Goal: Information Seeking & Learning: Learn about a topic

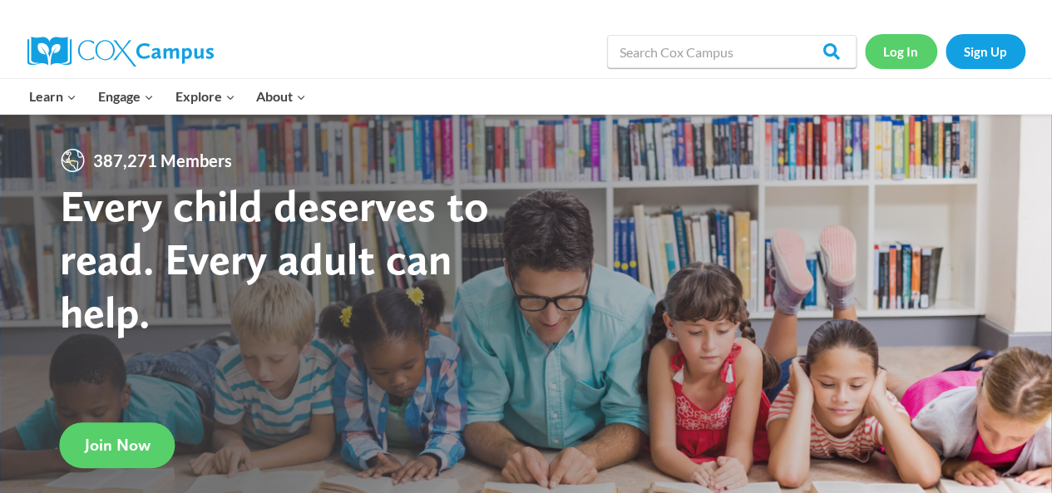
click at [902, 47] on link "Log In" at bounding box center [901, 51] width 72 height 34
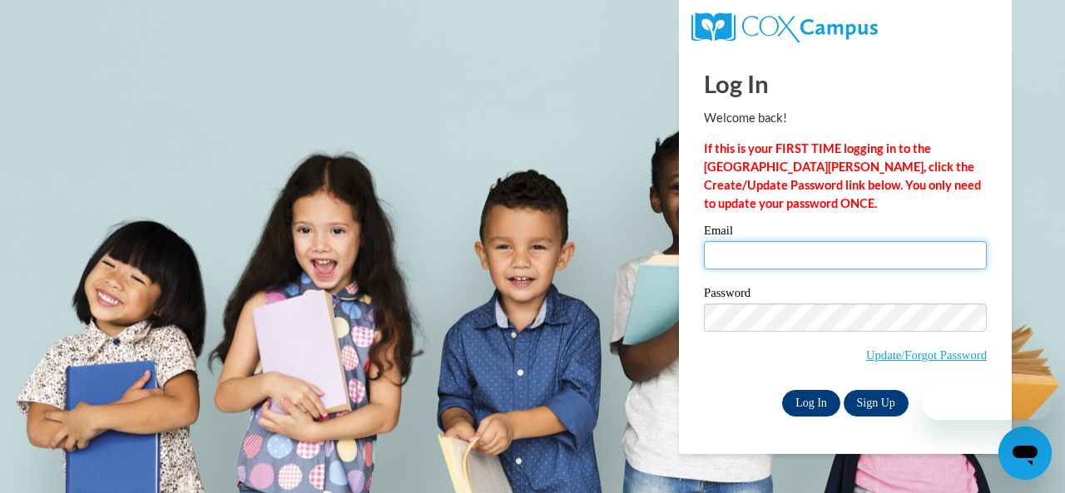
type input "estes.carmen.t@muscogee.k12.ga.us"
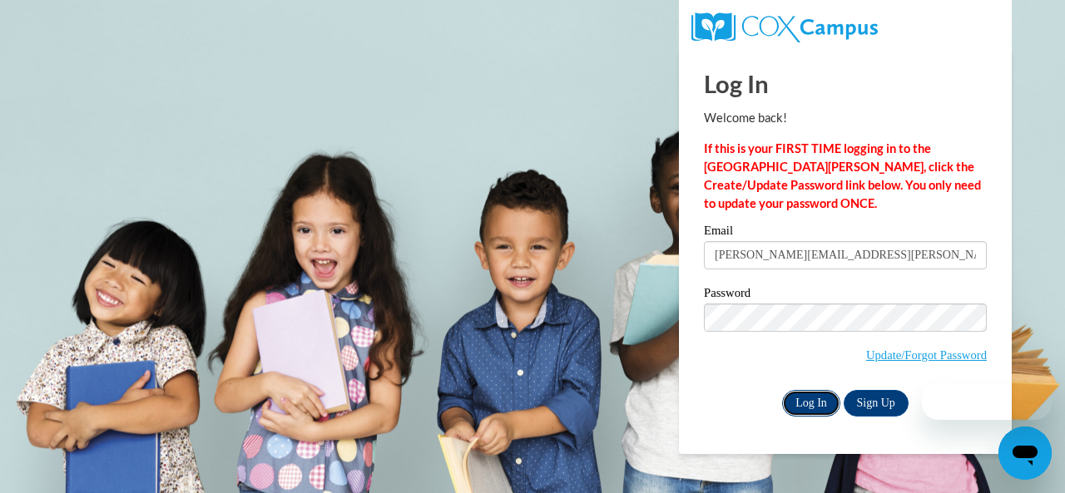
click at [804, 403] on input "Log In" at bounding box center [811, 403] width 58 height 27
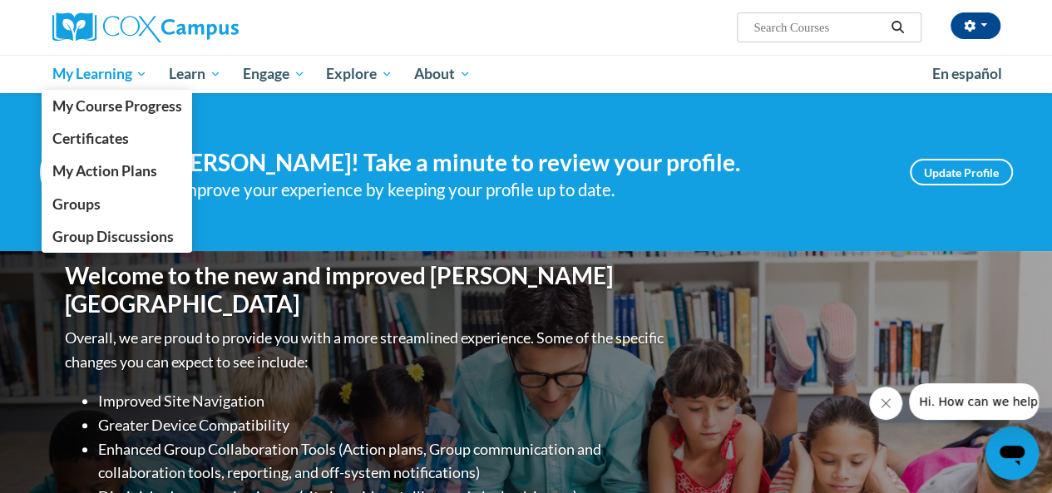
click at [63, 79] on span "My Learning" at bounding box center [100, 74] width 96 height 20
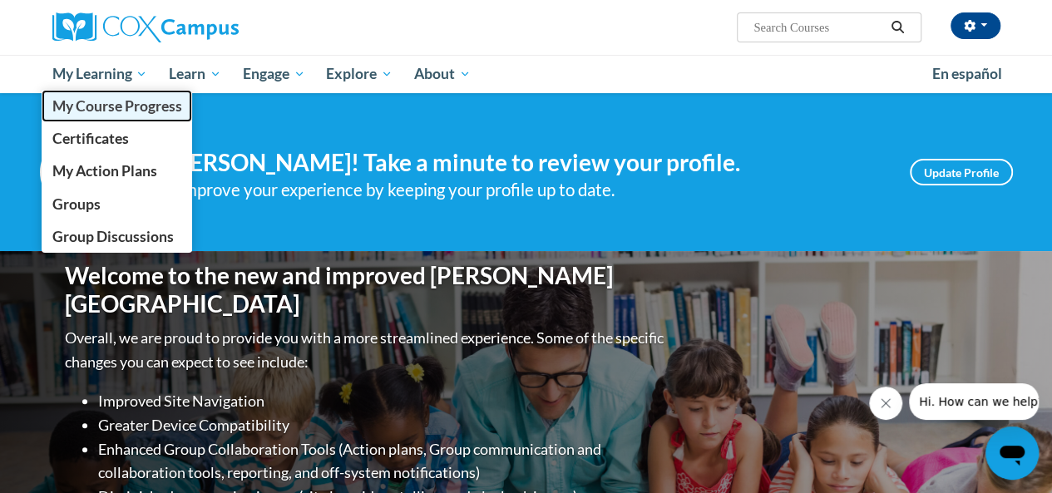
click at [72, 106] on span "My Course Progress" at bounding box center [117, 105] width 130 height 17
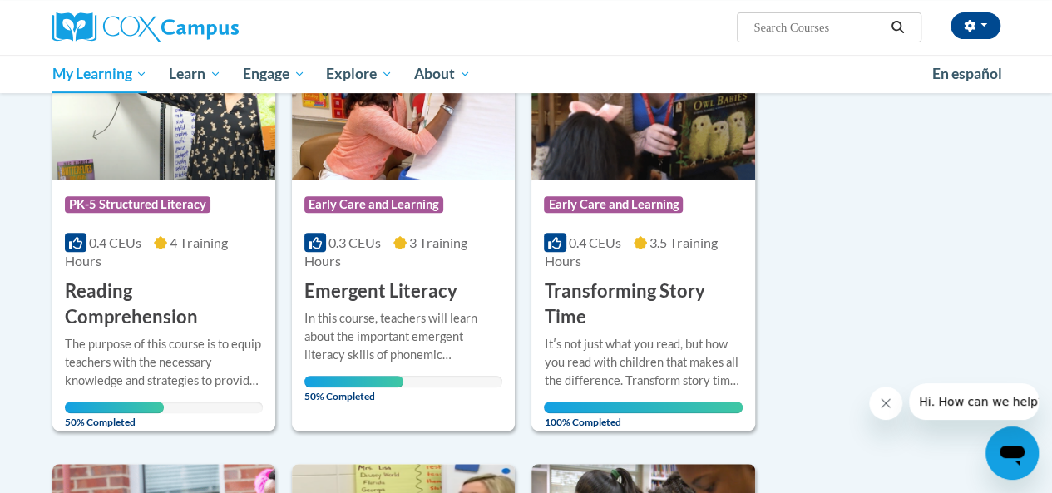
scroll to position [296, 0]
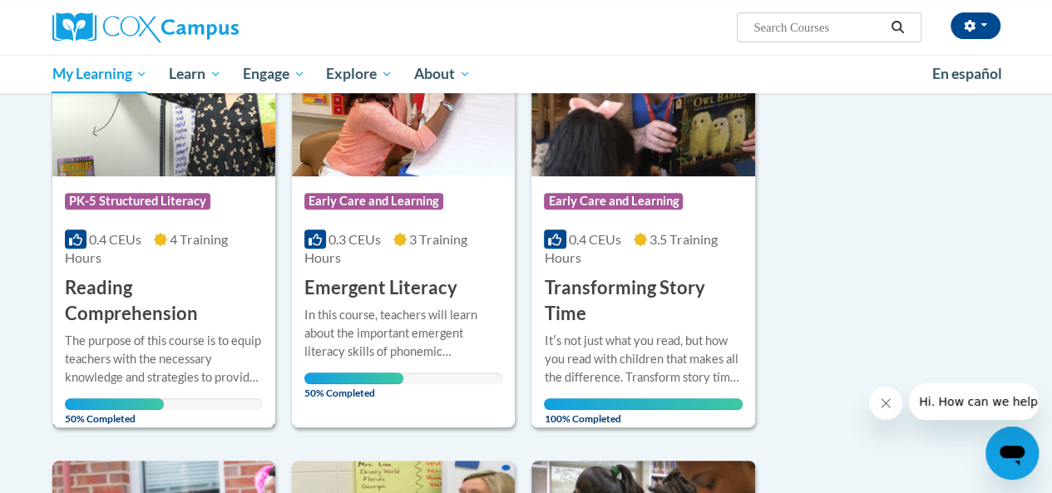
click at [126, 387] on div "The purpose of this course is to equip teachers with the necessary knowledge an…" at bounding box center [164, 371] width 198 height 79
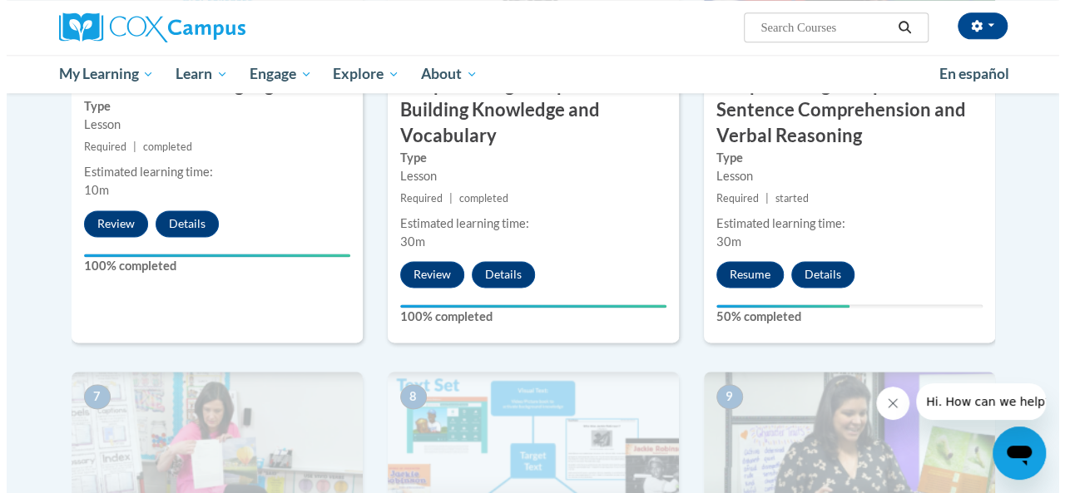
scroll to position [986, 0]
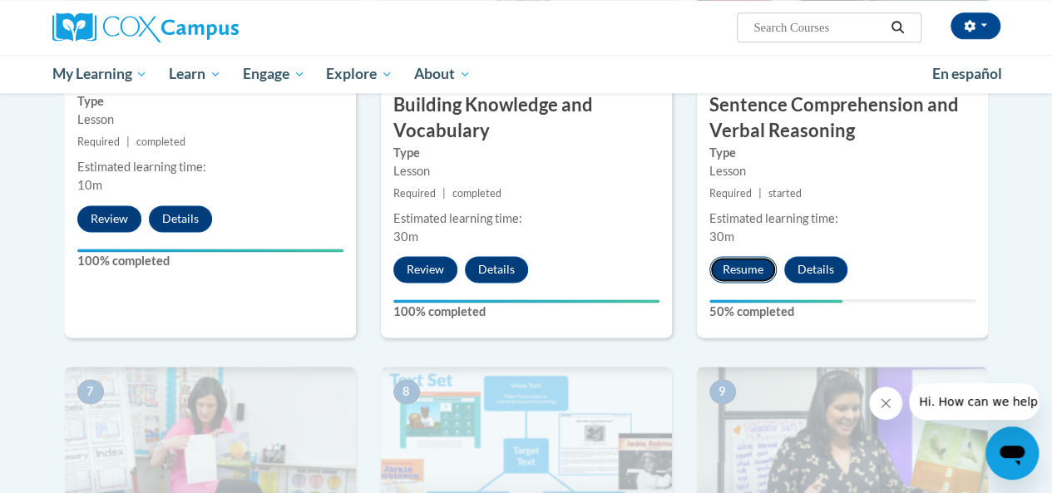
click at [747, 265] on button "Resume" at bounding box center [743, 269] width 67 height 27
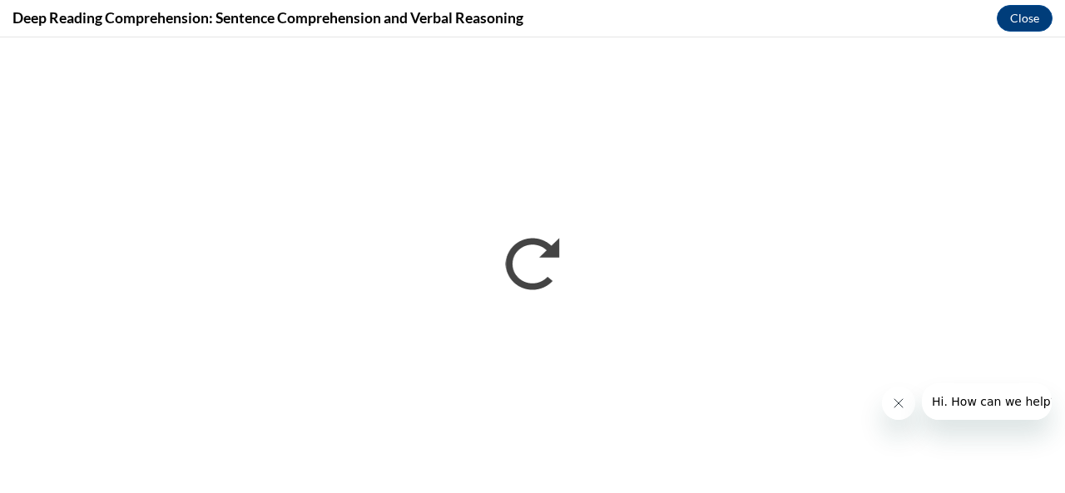
scroll to position [0, 0]
